Goal: Information Seeking & Learning: Learn about a topic

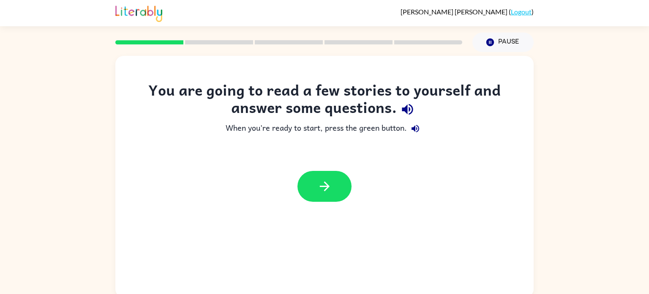
click at [353, 170] on div at bounding box center [324, 186] width 419 height 48
click at [336, 194] on button "button" at bounding box center [325, 186] width 54 height 31
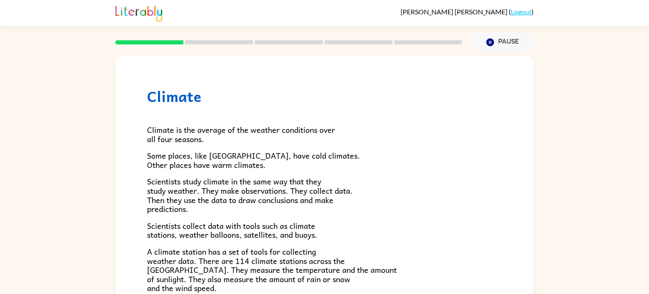
click at [336, 194] on span "Scientists study climate in the same way that they study weather. They make obs…" at bounding box center [250, 195] width 206 height 40
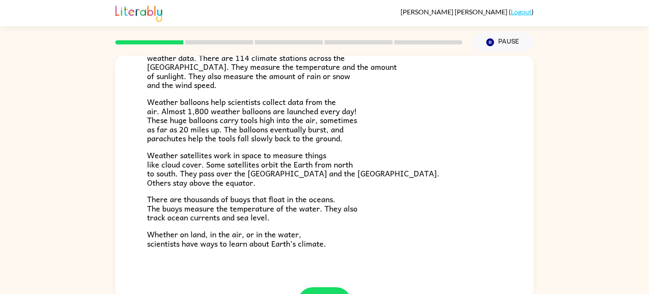
scroll to position [220, 0]
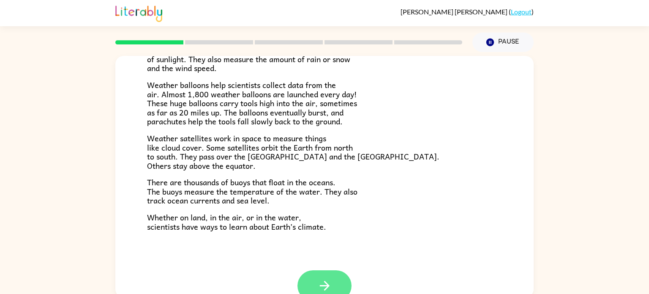
click at [327, 278] on icon "button" at bounding box center [325, 285] width 15 height 15
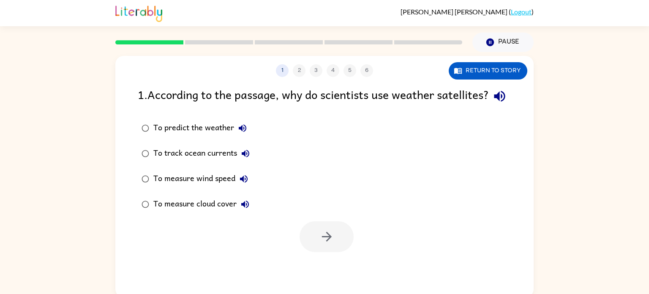
scroll to position [0, 0]
click at [489, 70] on button "Return to story" at bounding box center [488, 70] width 79 height 17
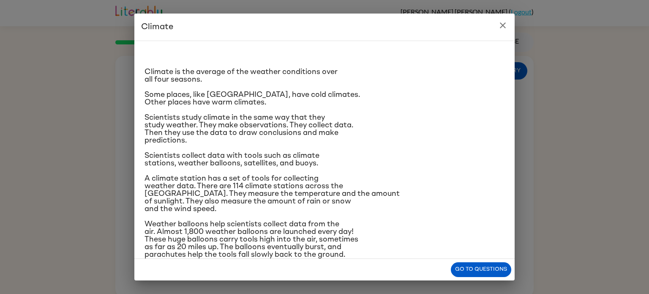
click at [450, 290] on div "Climate Climate is the average of the weather conditions over all four seasons.…" at bounding box center [324, 147] width 649 height 294
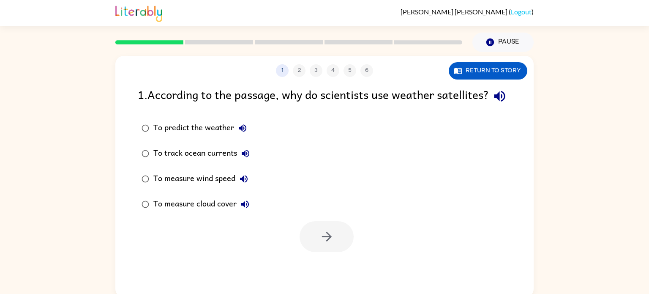
scroll to position [3, 0]
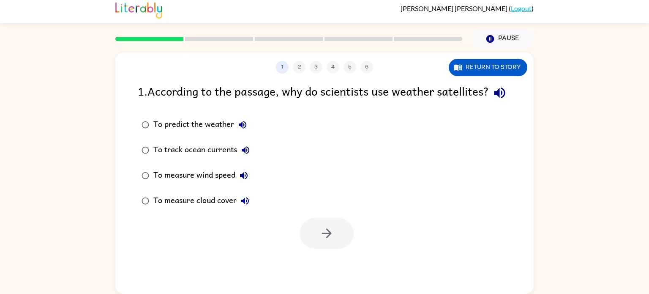
click at [216, 184] on div "To measure wind speed" at bounding box center [202, 175] width 99 height 17
click at [212, 159] on div "To track ocean currents" at bounding box center [203, 150] width 101 height 17
click at [320, 241] on icon "button" at bounding box center [327, 233] width 15 height 15
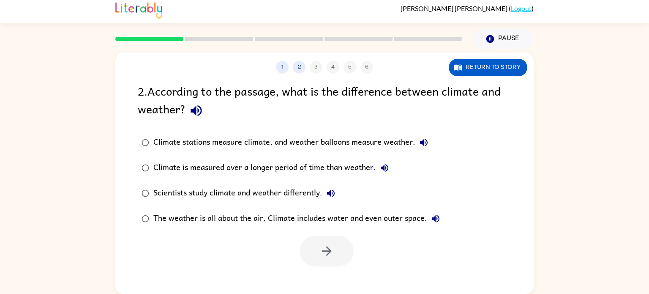
click at [322, 243] on div at bounding box center [327, 250] width 54 height 31
click at [326, 251] on icon "button" at bounding box center [327, 251] width 10 height 10
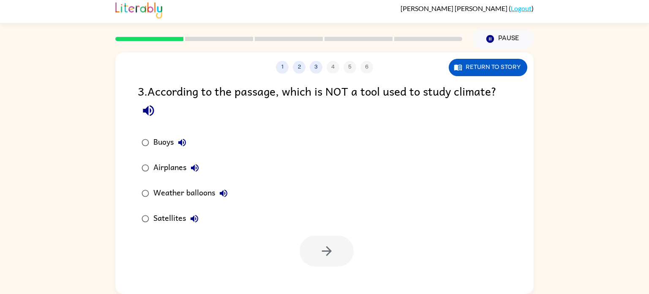
click at [166, 189] on div "Weather balloons" at bounding box center [192, 193] width 79 height 17
click at [179, 222] on div "Satellites" at bounding box center [177, 218] width 49 height 17
click at [320, 249] on icon "button" at bounding box center [327, 251] width 15 height 15
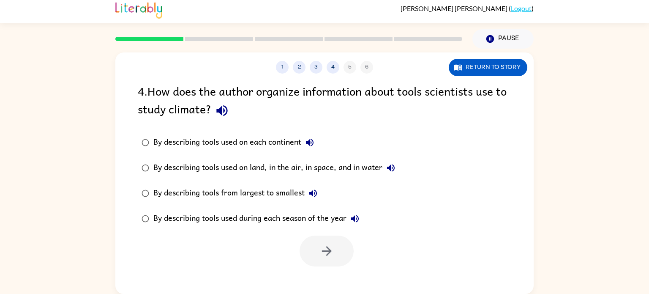
click at [207, 142] on div "By describing tools used on each continent" at bounding box center [235, 142] width 165 height 17
click at [309, 249] on button "button" at bounding box center [327, 250] width 54 height 31
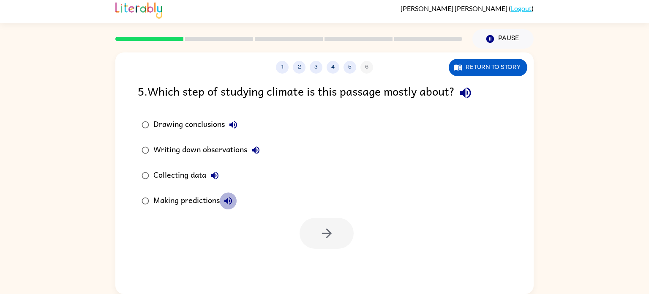
click at [223, 203] on button "Making predictions" at bounding box center [228, 200] width 17 height 17
click at [183, 197] on div "Making predictions" at bounding box center [194, 200] width 83 height 17
click at [331, 227] on icon "button" at bounding box center [327, 233] width 15 height 15
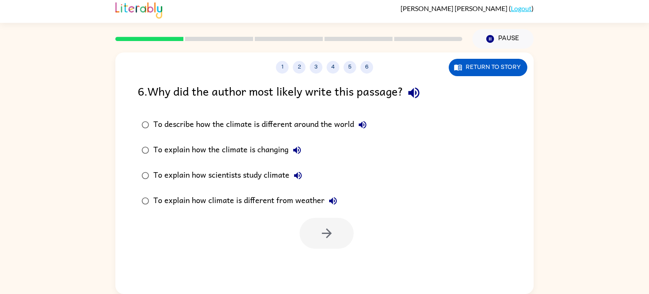
click at [238, 148] on div "To explain how the climate is changing" at bounding box center [229, 150] width 152 height 17
click at [287, 121] on div "To describe how the climate is different around the world" at bounding box center [262, 124] width 218 height 17
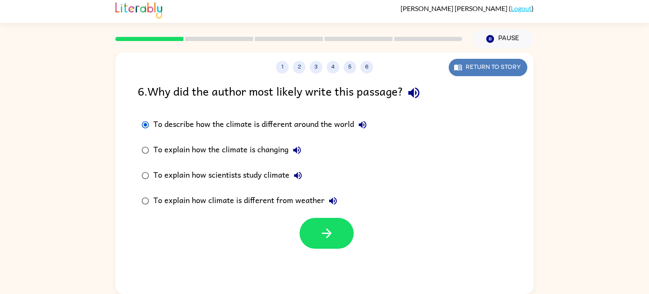
click at [486, 66] on button "Return to story" at bounding box center [488, 67] width 79 height 17
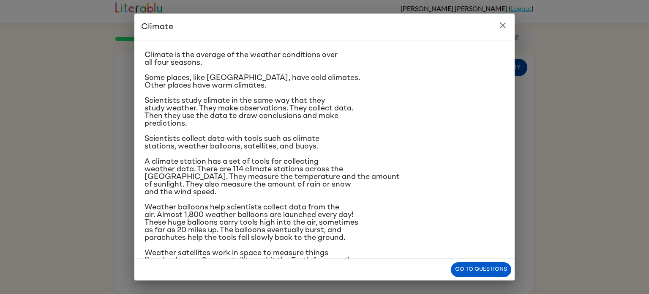
scroll to position [0, 0]
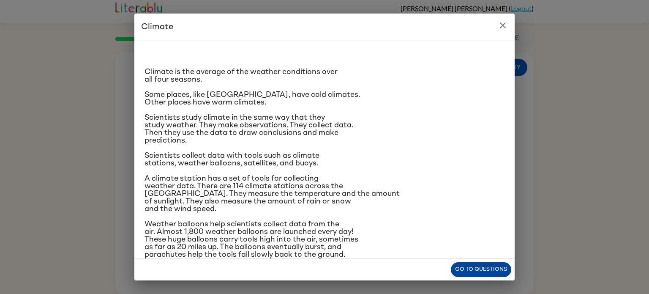
click at [471, 270] on button "Go to questions" at bounding box center [481, 269] width 60 height 15
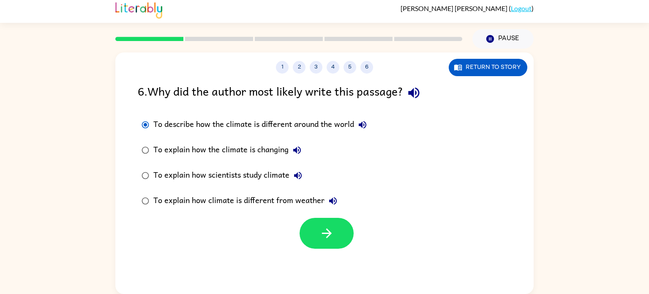
click at [292, 152] on button "To explain how the climate is changing" at bounding box center [297, 150] width 17 height 17
click at [164, 140] on label "To explain how the climate is changing" at bounding box center [254, 149] width 242 height 25
click at [338, 245] on button "button" at bounding box center [327, 233] width 54 height 31
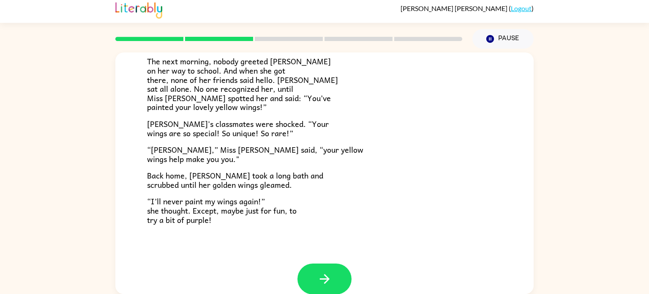
scroll to position [236, 0]
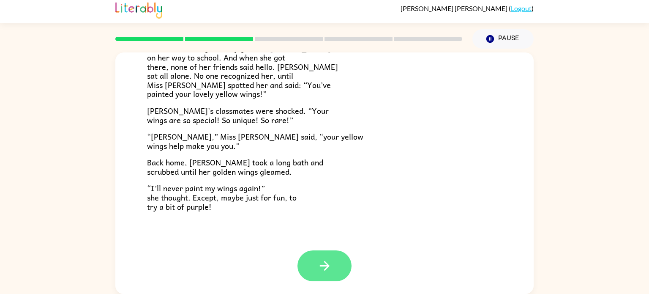
click at [329, 266] on icon "button" at bounding box center [325, 266] width 10 height 10
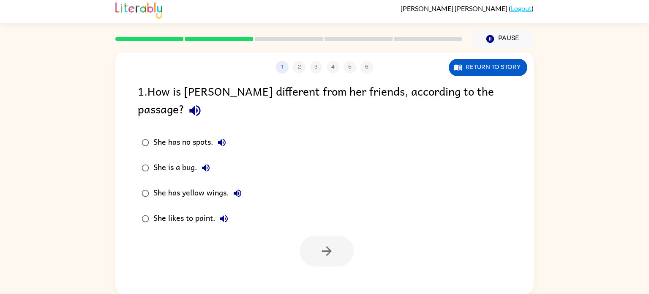
click at [218, 185] on div "She has yellow wings." at bounding box center [199, 193] width 93 height 17
click at [325, 244] on icon "button" at bounding box center [327, 251] width 15 height 15
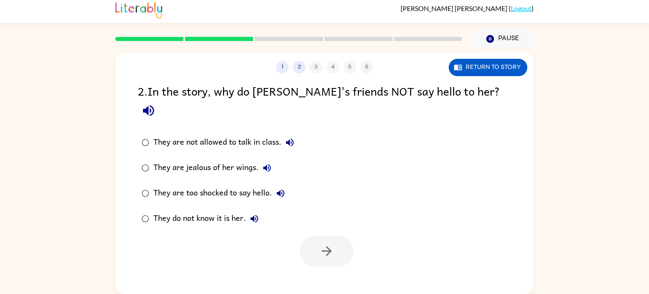
click at [293, 206] on label "They do not know it is her." at bounding box center [218, 218] width 170 height 25
click at [251, 185] on div "They are too shocked to say hello." at bounding box center [221, 193] width 136 height 17
click at [332, 241] on button "button" at bounding box center [327, 250] width 54 height 31
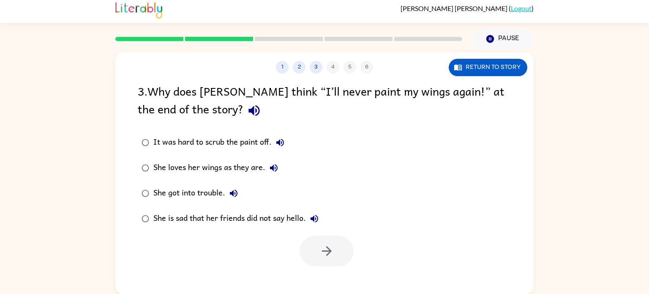
click at [266, 216] on div "She is sad that her friends did not say hello." at bounding box center [238, 218] width 170 height 17
click at [320, 246] on icon "button" at bounding box center [327, 251] width 15 height 15
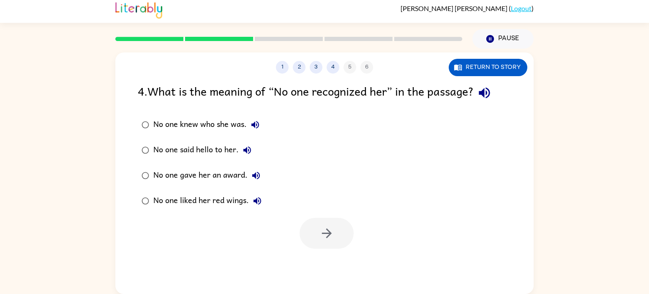
click at [167, 150] on div "No one said hello to her." at bounding box center [204, 150] width 102 height 17
click at [325, 236] on icon "button" at bounding box center [327, 233] width 15 height 15
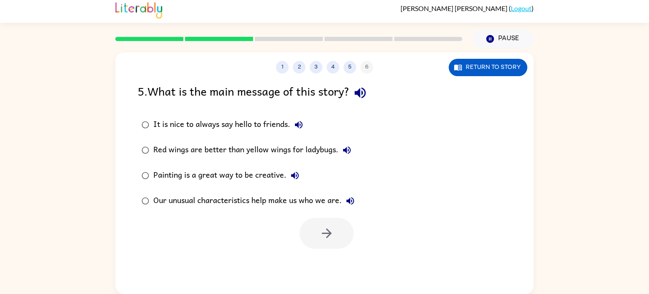
click at [224, 145] on div "Red wings are better than yellow wings for ladybugs." at bounding box center [254, 150] width 202 height 17
click at [190, 197] on div "Our unusual characteristics help make us who we are." at bounding box center [255, 200] width 205 height 17
click at [211, 196] on div "Our unusual characteristics help make us who we are." at bounding box center [255, 200] width 205 height 17
click at [212, 198] on div "Our unusual characteristics help make us who we are." at bounding box center [255, 200] width 205 height 17
click at [333, 231] on icon "button" at bounding box center [327, 233] width 15 height 15
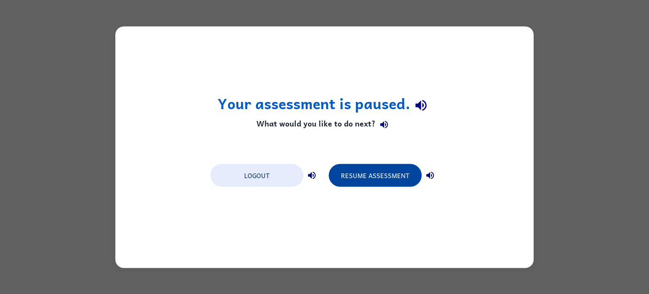
click at [386, 175] on button "Resume Assessment" at bounding box center [375, 175] width 93 height 23
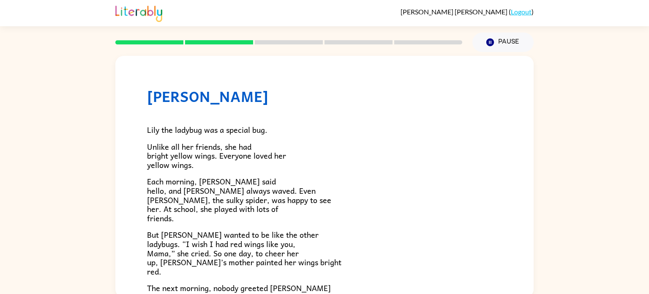
scroll to position [236, 0]
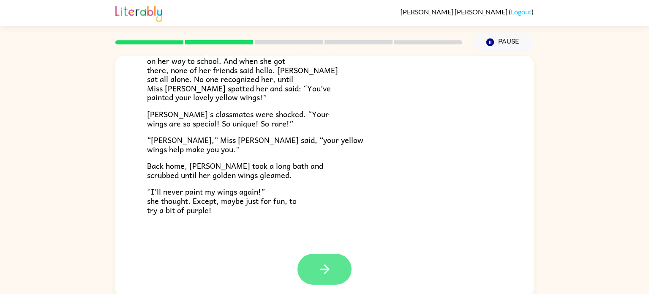
click at [337, 274] on button "button" at bounding box center [325, 269] width 54 height 31
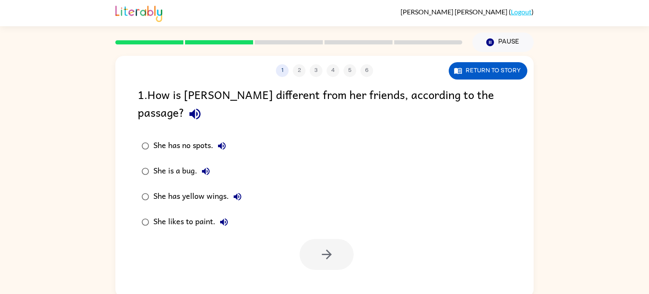
scroll to position [0, 0]
click at [217, 188] on div "She has yellow wings." at bounding box center [199, 196] width 93 height 17
click at [323, 247] on icon "button" at bounding box center [327, 254] width 15 height 15
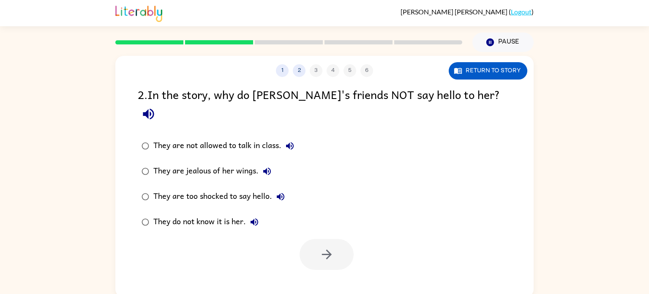
click at [249, 188] on div "They are too shocked to say hello." at bounding box center [221, 196] width 136 height 17
click at [309, 239] on button "button" at bounding box center [327, 254] width 54 height 31
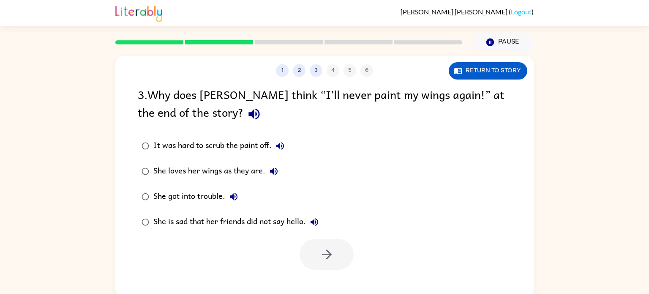
click at [278, 224] on div "She is sad that her friends did not say hello." at bounding box center [238, 221] width 170 height 17
click at [337, 264] on button "button" at bounding box center [327, 254] width 54 height 31
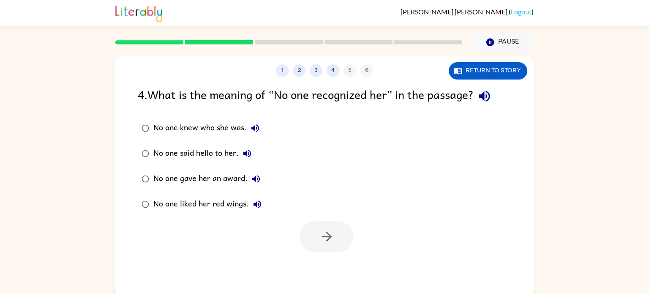
click at [337, 264] on div "1 2 3 4 5 6 Return to story 4 . What is the meaning of “No one recognized her” …" at bounding box center [324, 176] width 419 height 241
click at [196, 150] on div "No one said hello to her." at bounding box center [204, 153] width 102 height 17
click at [192, 125] on div "No one knew who she was." at bounding box center [208, 128] width 110 height 17
click at [210, 164] on label "No one said hello to her." at bounding box center [201, 153] width 137 height 25
click at [327, 238] on icon "button" at bounding box center [327, 236] width 15 height 15
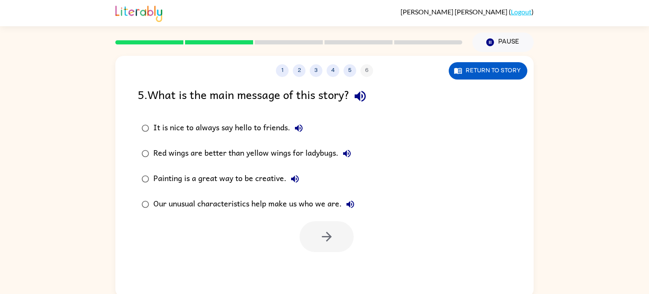
click at [276, 199] on div "Our unusual characteristics help make us who we are." at bounding box center [255, 204] width 205 height 17
click at [331, 244] on button "button" at bounding box center [327, 236] width 54 height 31
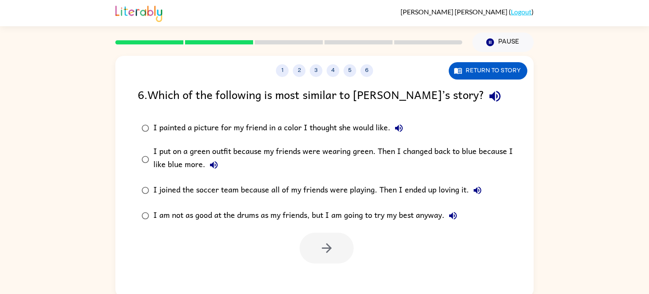
click at [237, 147] on div "I put on a green outfit because my friends were wearing green. Then I changed b…" at bounding box center [338, 159] width 370 height 28
click at [313, 244] on button "button" at bounding box center [327, 248] width 54 height 31
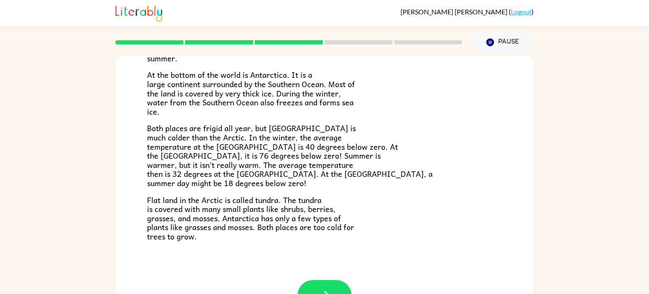
scroll to position [169, 0]
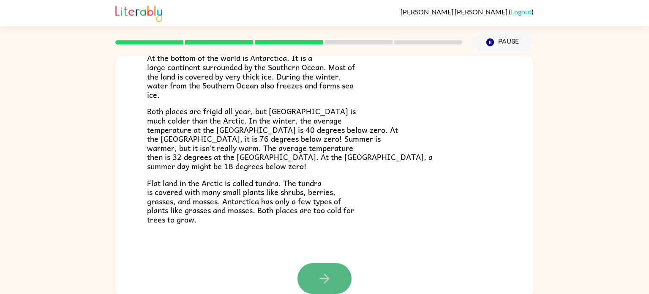
click at [312, 273] on button "button" at bounding box center [325, 278] width 54 height 31
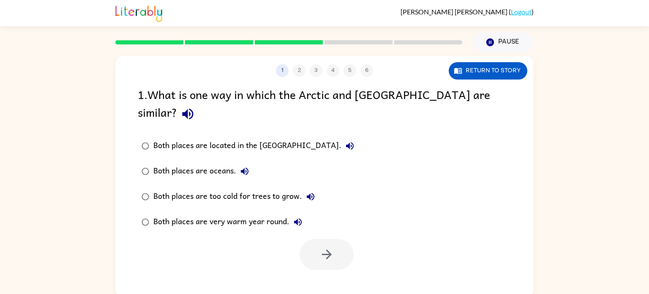
click at [147, 163] on label "Both places are oceans." at bounding box center [248, 171] width 230 height 25
click at [263, 137] on div "Both places are located in the North Pole." at bounding box center [255, 145] width 205 height 17
click at [206, 163] on div "Both places are oceans." at bounding box center [203, 171] width 100 height 17
click at [218, 188] on div "Both places are too cold for trees to grow." at bounding box center [236, 196] width 166 height 17
click at [326, 247] on icon "button" at bounding box center [327, 254] width 15 height 15
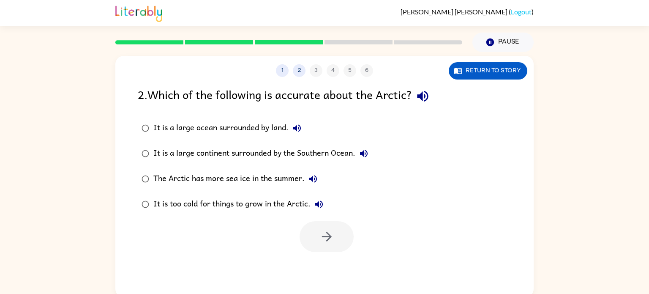
click at [287, 126] on div "It is a large ocean surrounded by land." at bounding box center [229, 128] width 152 height 17
click at [287, 127] on div "It is a large ocean surrounded by land." at bounding box center [229, 128] width 152 height 17
click at [296, 128] on icon "button" at bounding box center [297, 128] width 8 height 8
click at [331, 238] on icon "button" at bounding box center [327, 236] width 15 height 15
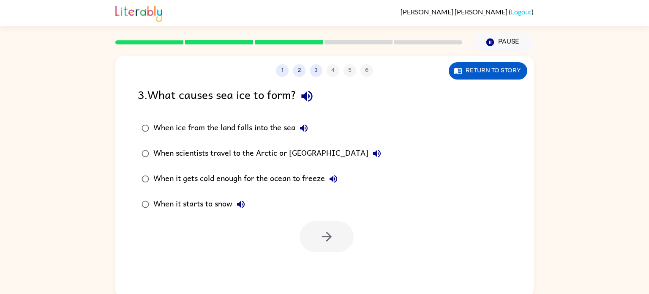
click at [269, 126] on div "When ice from the land falls into the sea" at bounding box center [232, 128] width 159 height 17
click at [326, 223] on button "button" at bounding box center [327, 236] width 54 height 31
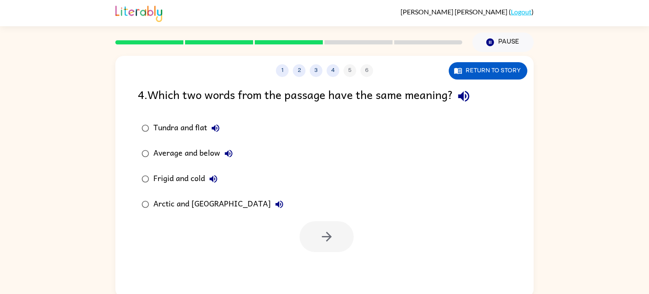
click at [200, 172] on div "Frigid and cold" at bounding box center [187, 178] width 68 height 17
click at [320, 244] on icon "button" at bounding box center [327, 236] width 15 height 15
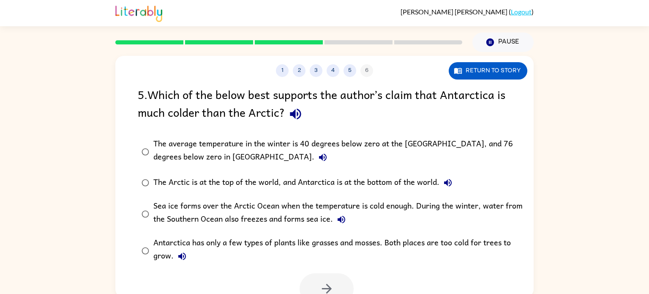
click at [213, 154] on div "The average temperature in the winter is 40 degrees below zero at the North Pol…" at bounding box center [338, 151] width 370 height 28
click at [323, 283] on icon "button" at bounding box center [327, 288] width 15 height 15
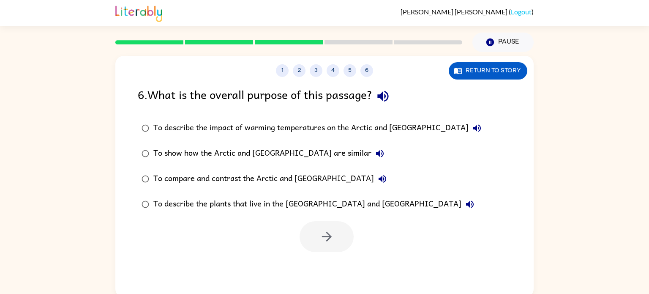
click at [262, 157] on div "To show how the Arctic and Antarctica are similar" at bounding box center [270, 153] width 235 height 17
click at [313, 242] on button "button" at bounding box center [327, 236] width 54 height 31
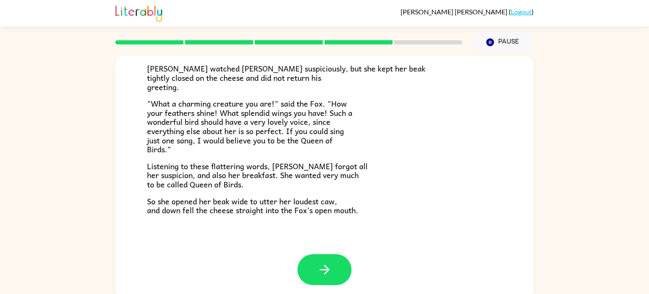
scroll to position [3, 0]
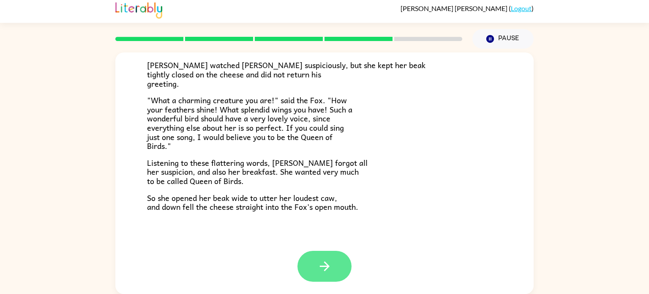
click at [348, 265] on button "button" at bounding box center [325, 266] width 54 height 31
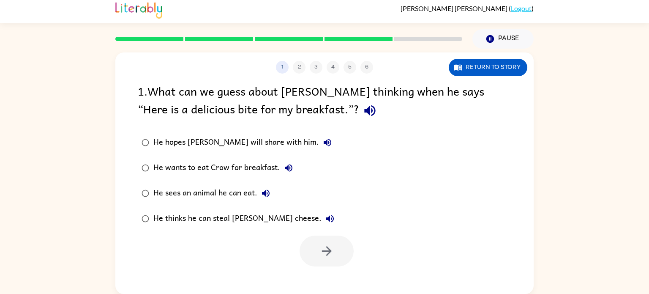
click at [348, 265] on div at bounding box center [327, 250] width 54 height 31
click at [189, 169] on div "He wants to eat Crow for breakfast." at bounding box center [225, 167] width 144 height 17
click at [339, 251] on button "button" at bounding box center [327, 250] width 54 height 31
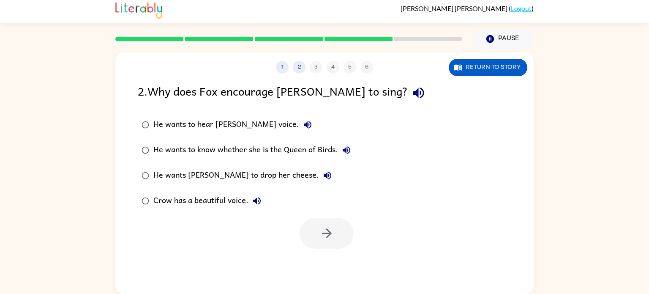
click at [186, 178] on div "He wants Crow to drop her cheese." at bounding box center [244, 175] width 183 height 17
click at [341, 238] on button "button" at bounding box center [327, 233] width 54 height 31
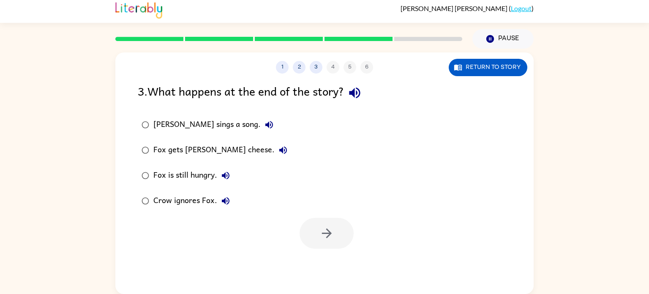
click at [197, 146] on div "Fox gets Crow's cheese." at bounding box center [222, 150] width 138 height 17
click at [314, 235] on button "button" at bounding box center [327, 233] width 54 height 31
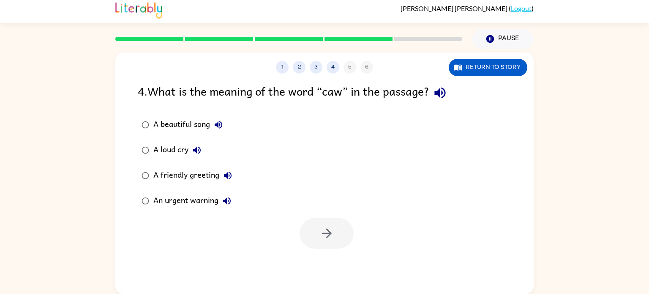
click at [160, 174] on div "A friendly greeting" at bounding box center [194, 175] width 83 height 17
click at [325, 228] on icon "button" at bounding box center [327, 233] width 15 height 15
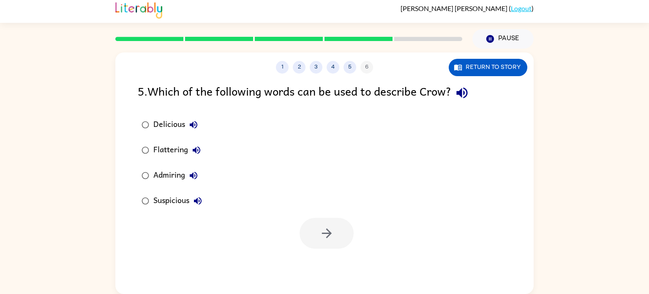
click at [182, 151] on div "Flattering" at bounding box center [179, 150] width 52 height 17
click at [339, 228] on button "button" at bounding box center [327, 233] width 54 height 31
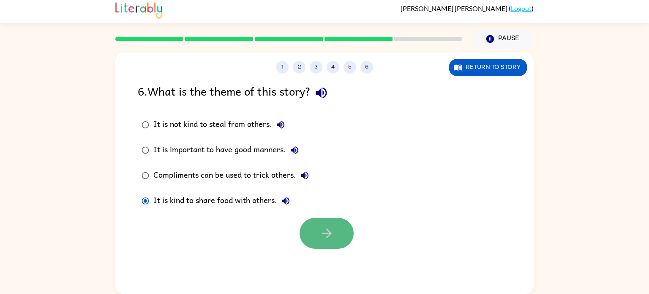
click at [320, 242] on button "button" at bounding box center [327, 233] width 54 height 31
